Goal: Task Accomplishment & Management: Complete application form

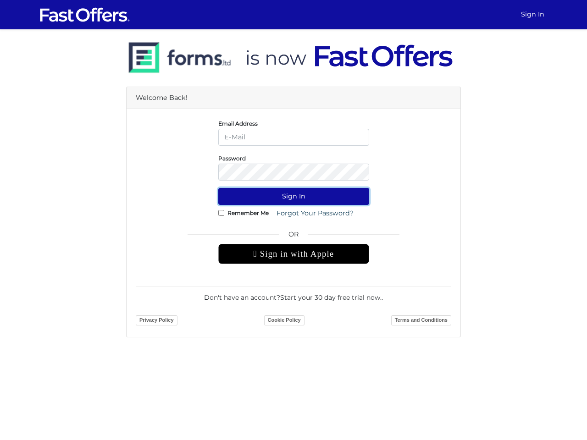
click at [294, 196] on button "Sign In" at bounding box center [293, 196] width 151 height 17
click at [294, 254] on div " Sign in with Apple" at bounding box center [293, 254] width 151 height 20
click at [294, 196] on button "Sign In" at bounding box center [293, 196] width 151 height 17
click at [294, 254] on div " Sign in with Apple" at bounding box center [293, 254] width 151 height 20
click at [294, 196] on button "Sign In" at bounding box center [293, 196] width 151 height 17
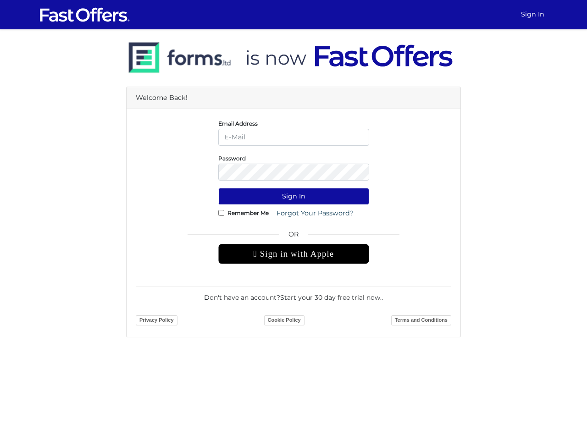
click at [294, 254] on div " Sign in with Apple" at bounding box center [293, 254] width 151 height 20
click at [294, 196] on button "Sign In" at bounding box center [293, 196] width 151 height 17
click at [294, 254] on div " Sign in with Apple" at bounding box center [293, 254] width 151 height 20
click at [294, 196] on button "Sign In" at bounding box center [293, 196] width 151 height 17
click at [294, 254] on div " Sign in with Apple" at bounding box center [293, 254] width 151 height 20
